Goal: Task Accomplishment & Management: Use online tool/utility

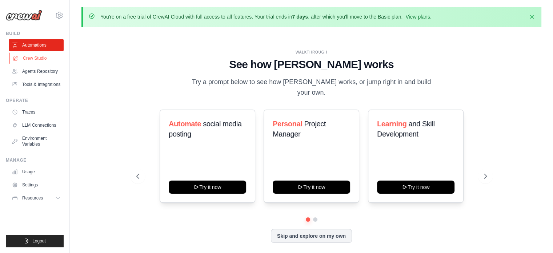
click at [38, 57] on link "Crew Studio" at bounding box center [36, 58] width 55 height 12
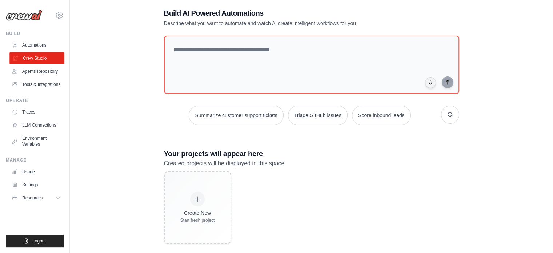
click at [36, 62] on link "Crew Studio" at bounding box center [36, 58] width 55 height 12
click at [26, 68] on link "Agents Repository" at bounding box center [36, 71] width 55 height 12
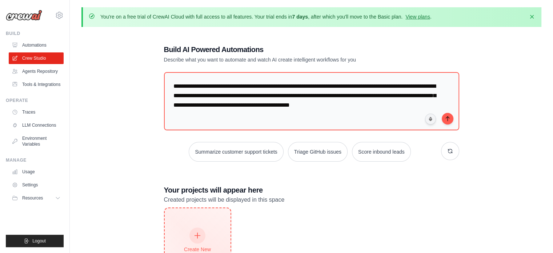
click at [215, 237] on div "Create New Start fresh project" at bounding box center [198, 243] width 66 height 71
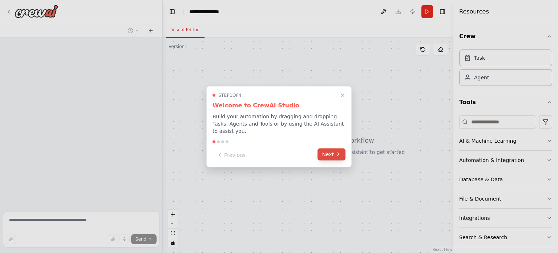
click at [332, 151] on button "Next" at bounding box center [332, 154] width 28 height 12
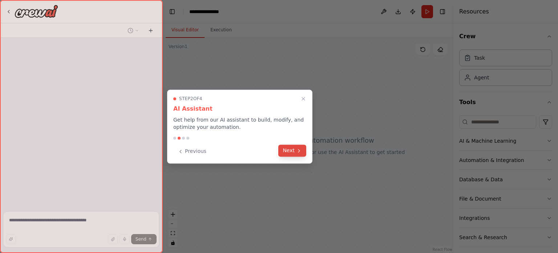
click at [299, 149] on icon at bounding box center [299, 150] width 1 height 3
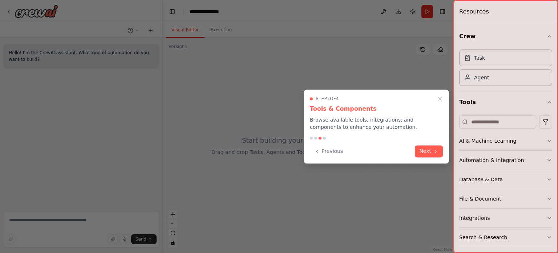
click at [438, 96] on icon "Close walkthrough" at bounding box center [440, 99] width 6 height 6
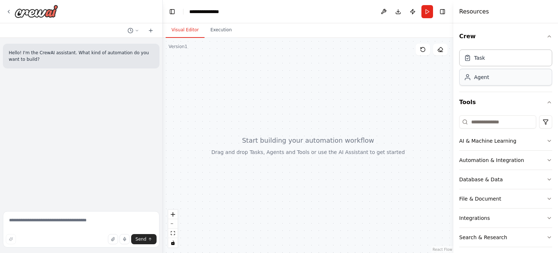
click at [498, 81] on div "Agent" at bounding box center [506, 77] width 93 height 17
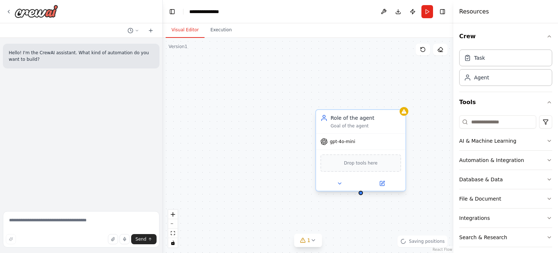
click at [365, 166] on div "Drop tools here" at bounding box center [361, 162] width 81 height 17
click at [210, 27] on button "Execution" at bounding box center [221, 30] width 33 height 15
click at [181, 32] on button "Visual Editor" at bounding box center [185, 30] width 39 height 15
